Goal: Task Accomplishment & Management: Complete application form

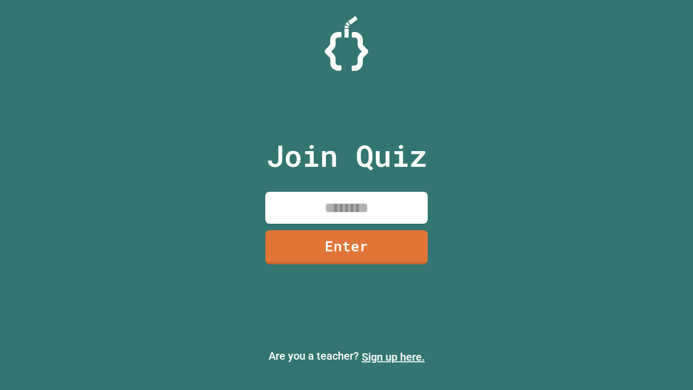
click at [393, 357] on link "Sign up here." at bounding box center [392, 356] width 63 height 13
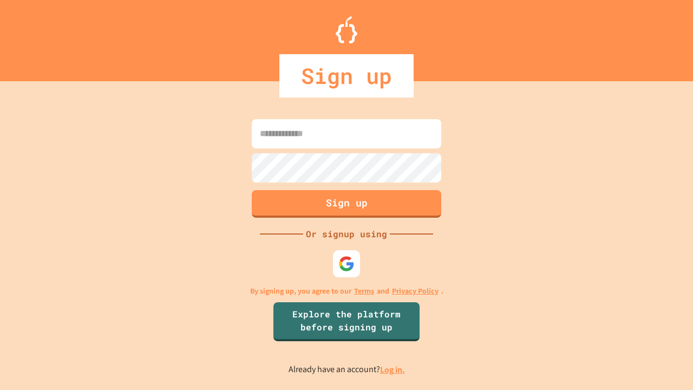
click at [393, 369] on link "Log in." at bounding box center [392, 369] width 25 height 11
